Goal: Information Seeking & Learning: Learn about a topic

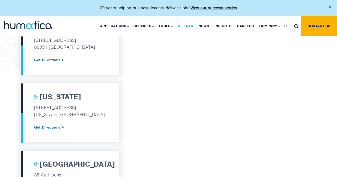
scroll to position [293, 0]
click at [188, 26] on link "Clients" at bounding box center [185, 26] width 21 height 20
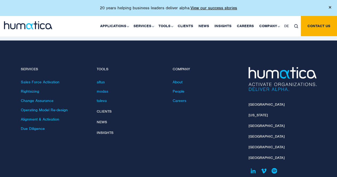
scroll to position [1131, 0]
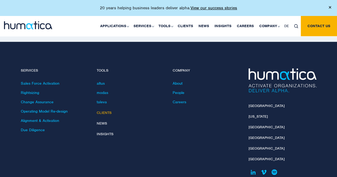
click at [102, 111] on link "Clients" at bounding box center [104, 113] width 15 height 5
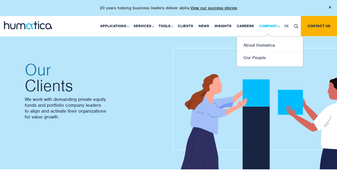
click at [266, 25] on link "Company" at bounding box center [269, 26] width 25 height 20
click at [259, 44] on link "About Humatica" at bounding box center [270, 45] width 66 height 13
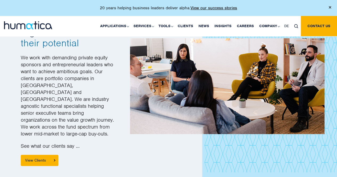
scroll to position [693, 0]
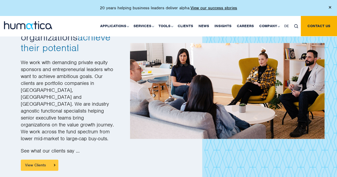
click at [38, 160] on link "View Clients" at bounding box center [40, 165] width 38 height 11
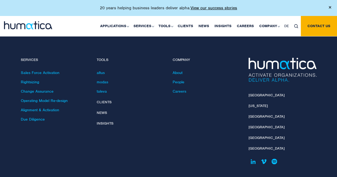
scroll to position [1154, 0]
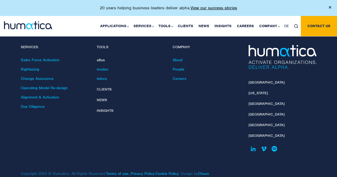
click at [100, 58] on link "altus" at bounding box center [101, 60] width 8 height 5
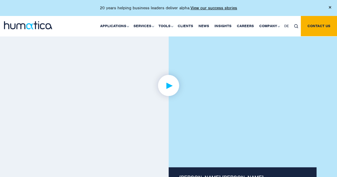
scroll to position [391, 0]
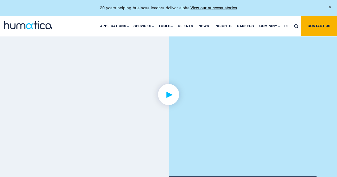
click at [168, 89] on img at bounding box center [168, 94] width 41 height 41
click at [324, 55] on div at bounding box center [253, 77] width 169 height 225
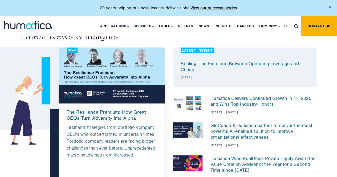
scroll to position [589, 0]
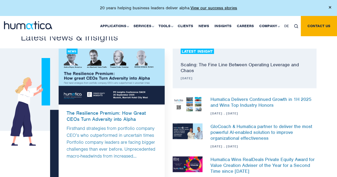
click at [230, 62] on link "Scaling: The Fine Line Between Operating Leverage and Chaos" at bounding box center [240, 68] width 118 height 12
click at [239, 73] on div "LATEST INSIGHT Scaling: The Fine Line Between Operating Leverage and Chaos 06 O…" at bounding box center [245, 69] width 144 height 40
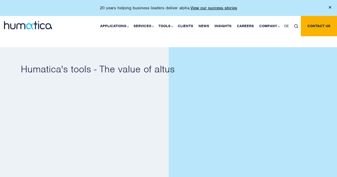
scroll to position [288, 0]
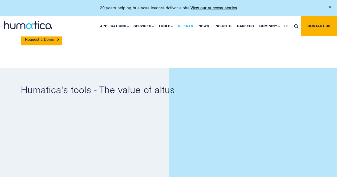
click at [187, 26] on link "Clients" at bounding box center [185, 26] width 21 height 20
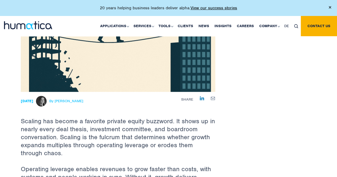
scroll to position [136, 0]
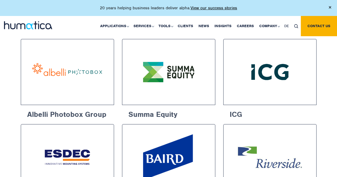
scroll to position [362, 0]
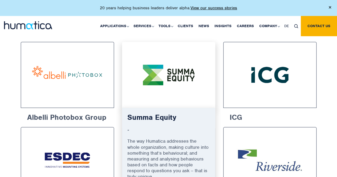
click at [158, 65] on img at bounding box center [169, 75] width 74 height 46
click at [160, 75] on img at bounding box center [169, 75] width 74 height 46
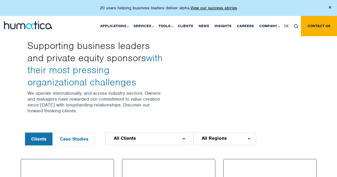
scroll to position [158, 0]
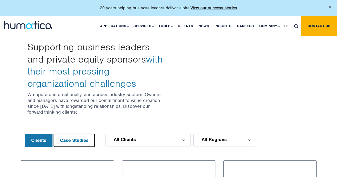
click at [75, 137] on button "Case Studies" at bounding box center [74, 140] width 41 height 13
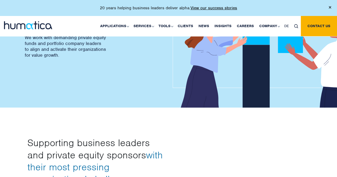
scroll to position [55, 0]
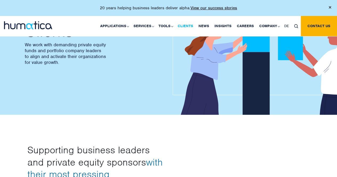
click at [188, 27] on link "Clients" at bounding box center [185, 26] width 21 height 20
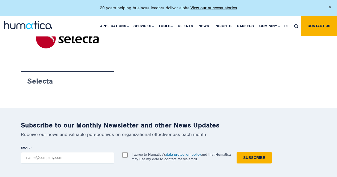
scroll to position [975, 0]
